Goal: Task Accomplishment & Management: Use online tool/utility

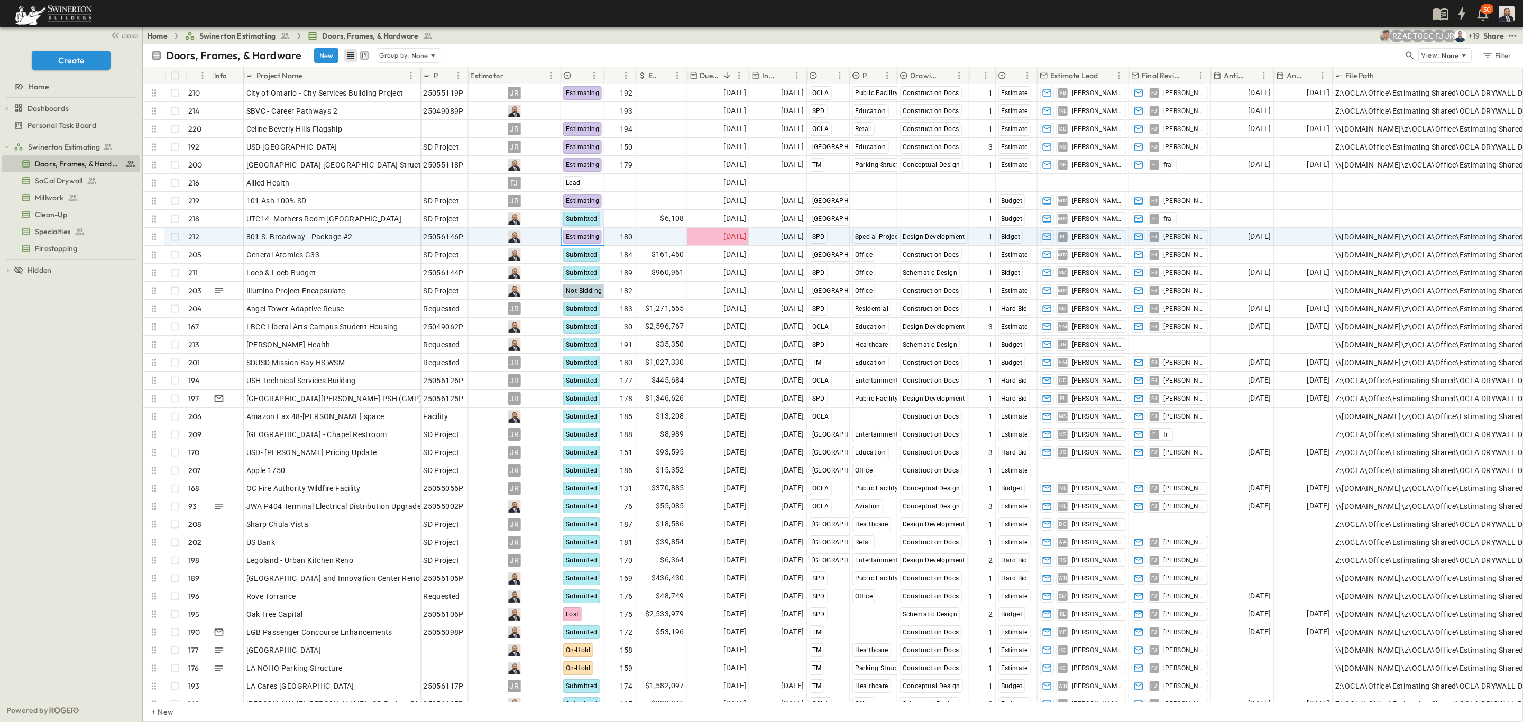
click at [588, 237] on span "Estimating" at bounding box center [582, 236] width 33 height 7
click at [599, 324] on span "Submitted" at bounding box center [594, 323] width 31 height 8
click at [672, 237] on span "Add Amount" at bounding box center [662, 237] width 43 height 11
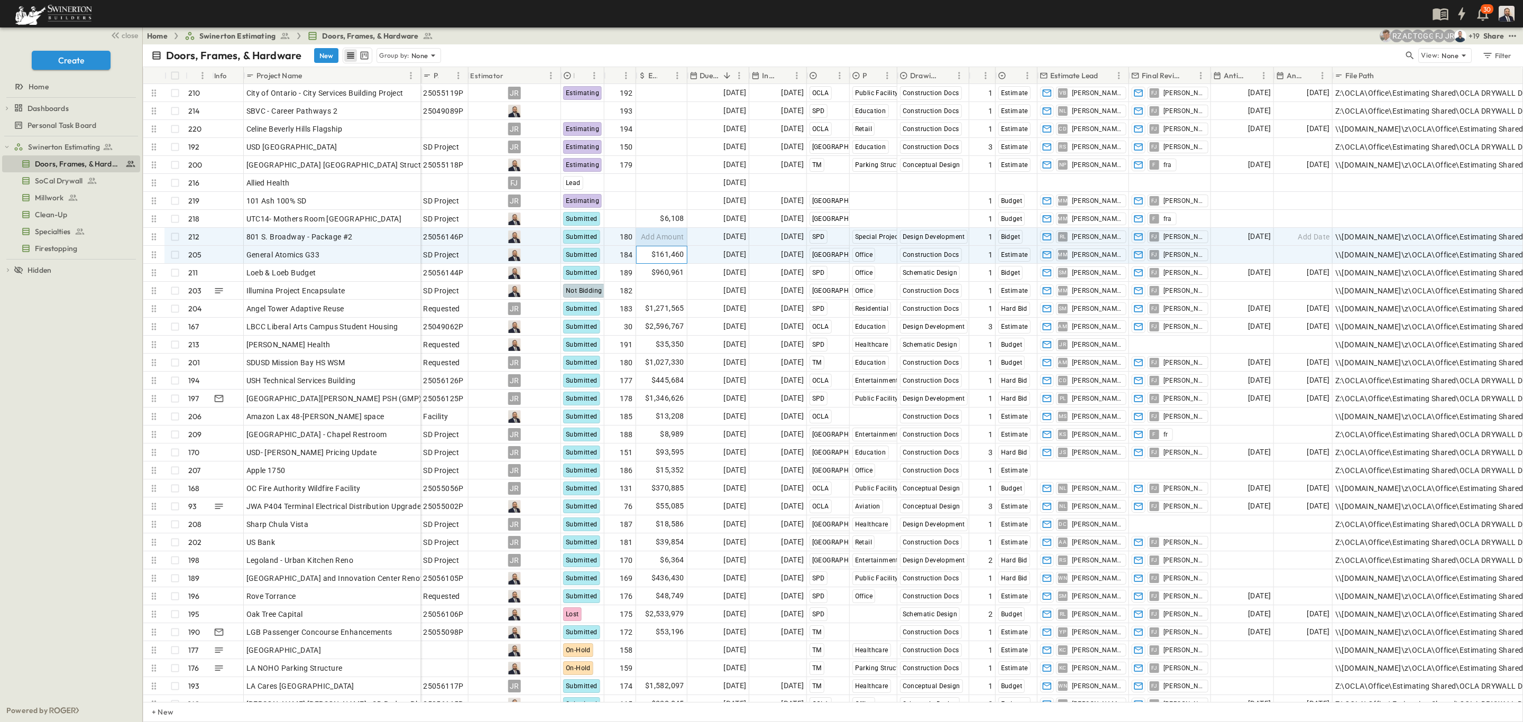
click at [662, 260] on span "$161,460" at bounding box center [668, 255] width 33 height 12
click at [660, 239] on span "Add Amount" at bounding box center [662, 237] width 43 height 11
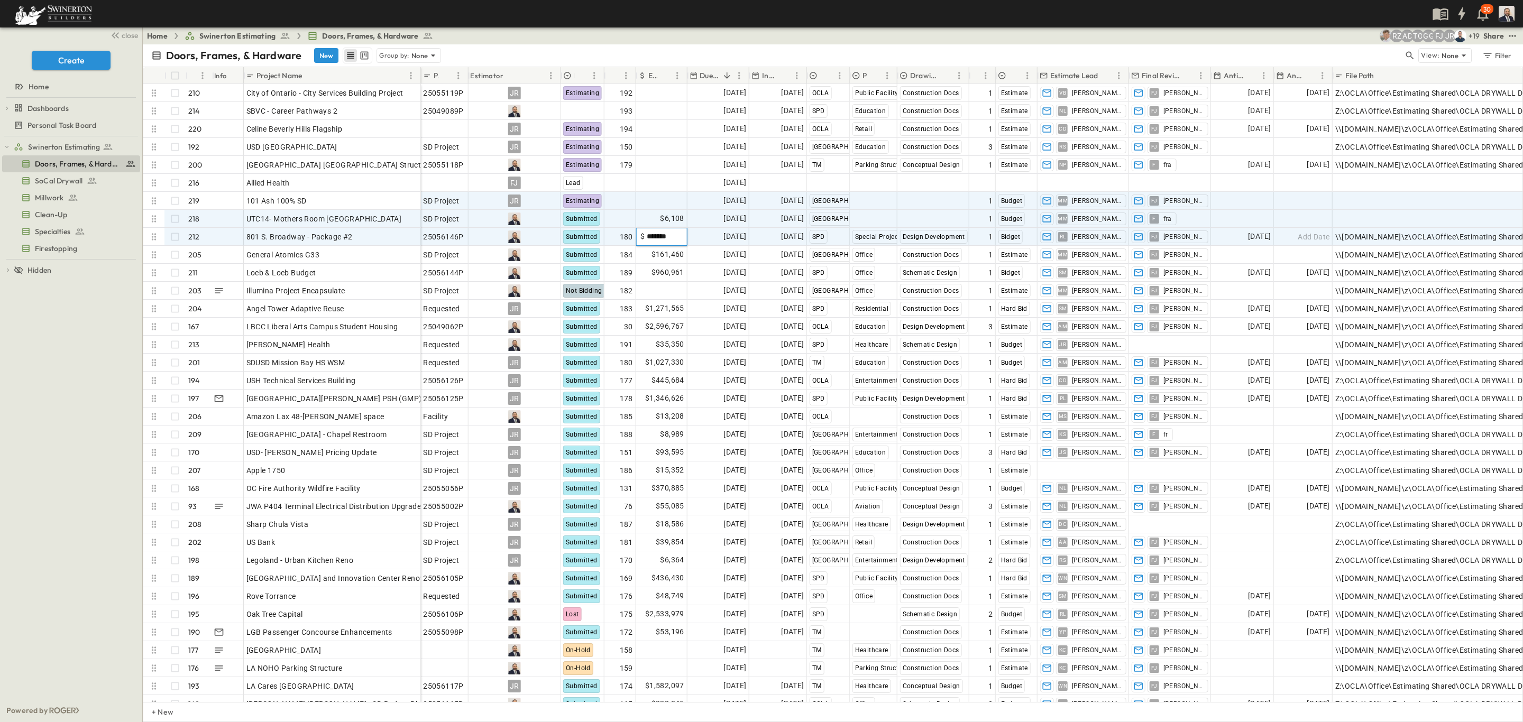
type input "*******"
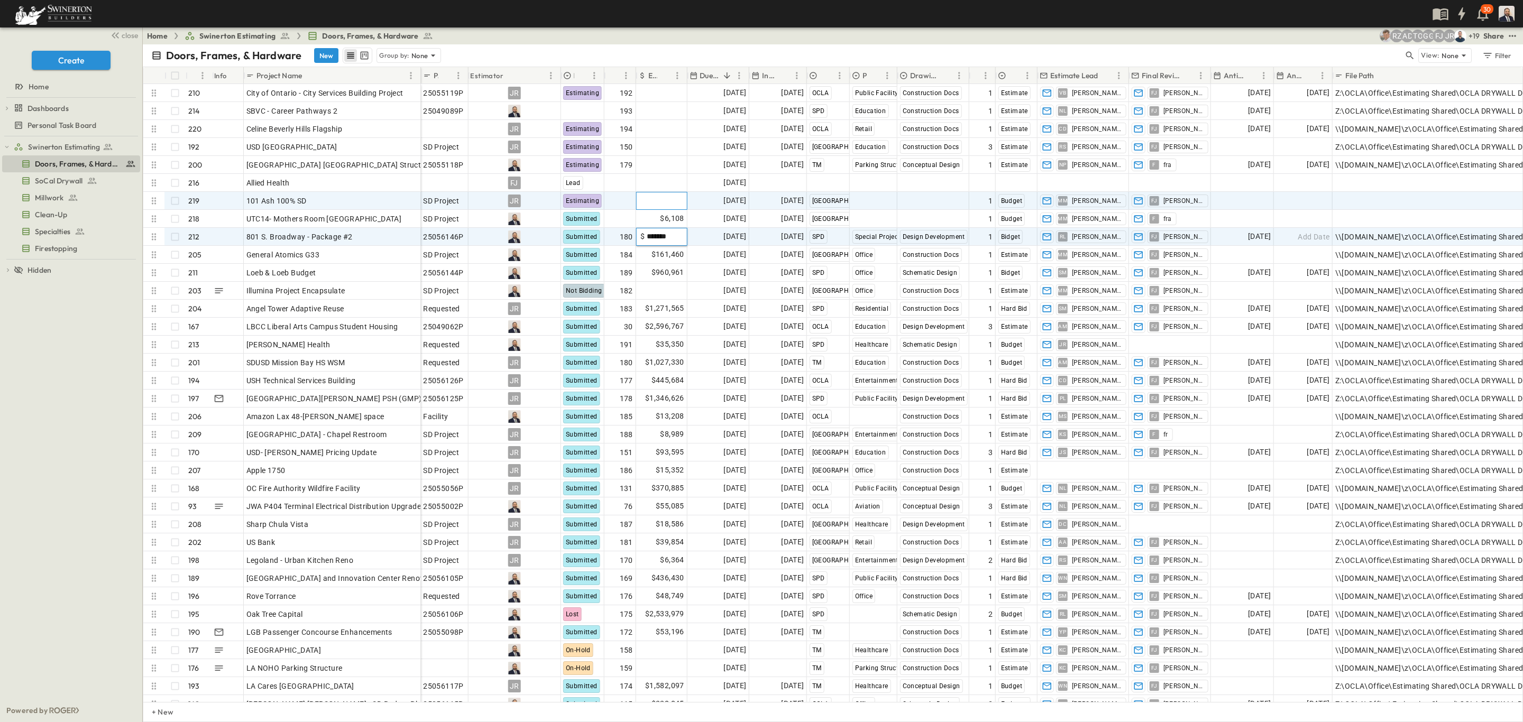
click at [654, 203] on span "Add Amount" at bounding box center [662, 201] width 43 height 11
